Goal: Navigation & Orientation: Find specific page/section

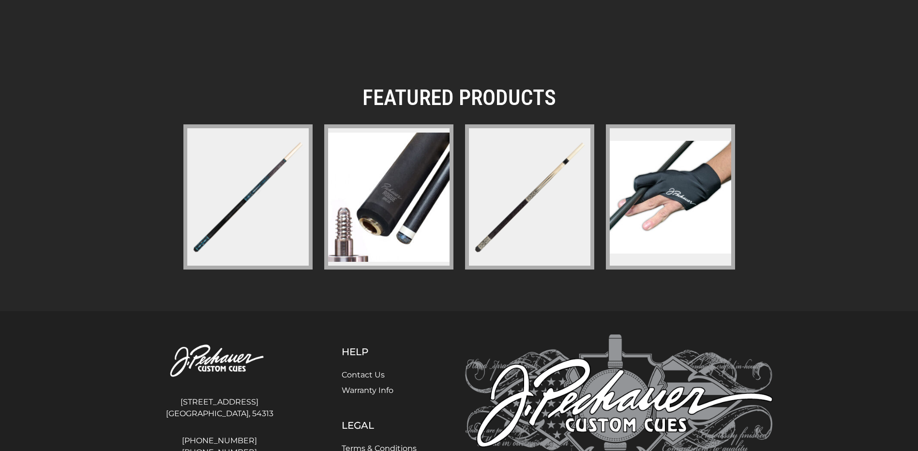
scroll to position [1400, 0]
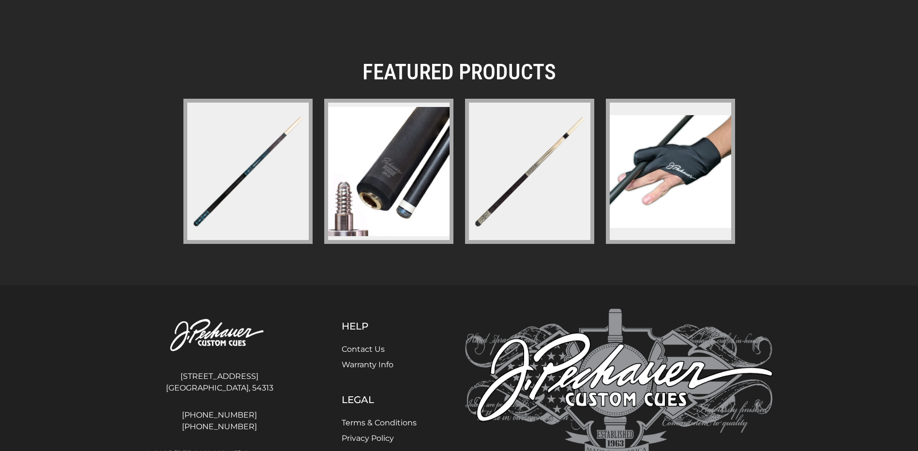
click at [381, 161] on img at bounding box center [388, 171] width 121 height 129
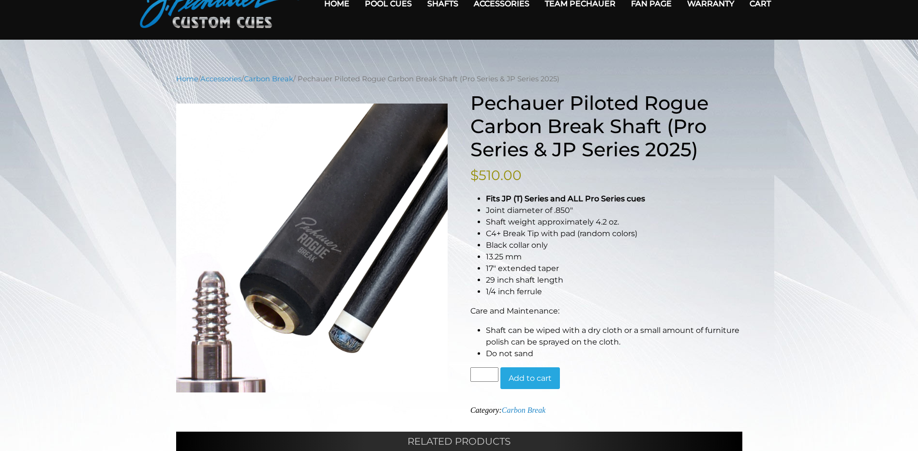
scroll to position [24, 0]
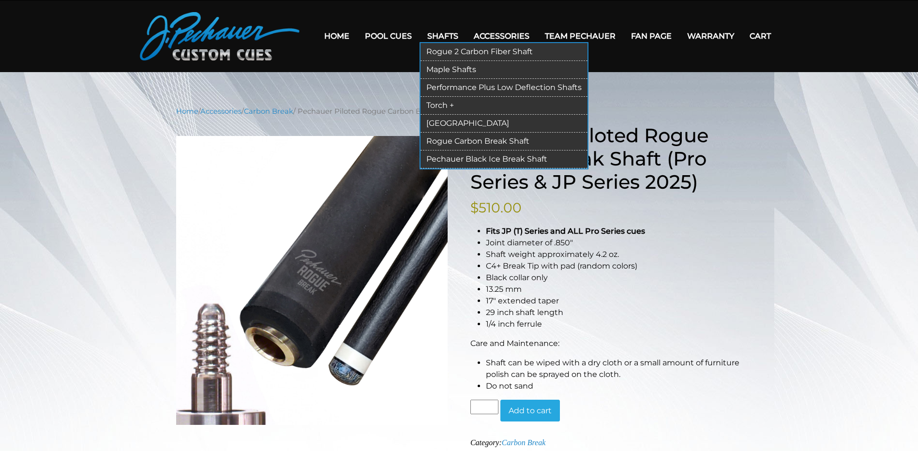
click at [477, 50] on link "Rogue 2 Carbon Fiber Shaft" at bounding box center [504, 52] width 167 height 18
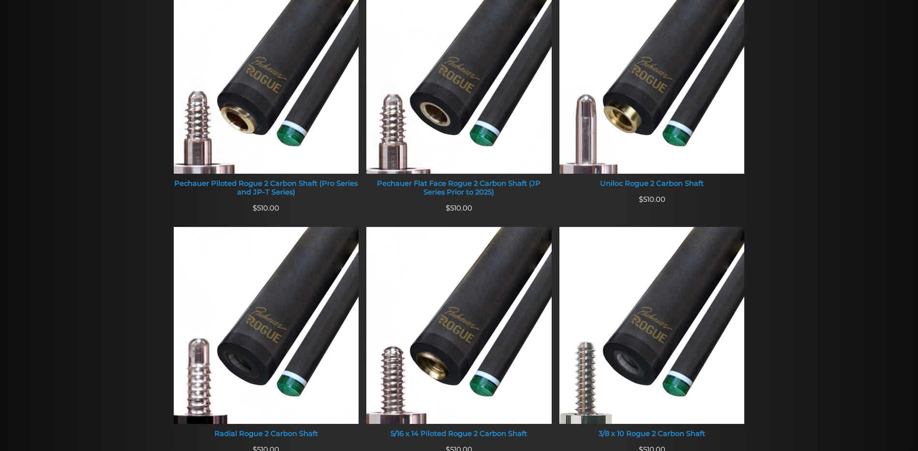
scroll to position [510, 0]
